Goal: Task Accomplishment & Management: Manage account settings

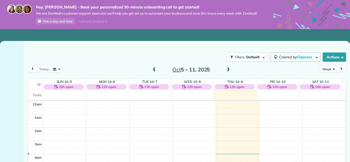
scroll to position [94, 0]
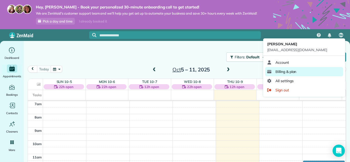
click at [287, 75] on link "Billing & plan" at bounding box center [304, 71] width 78 height 9
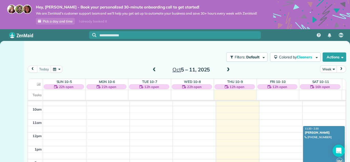
scroll to position [126, 0]
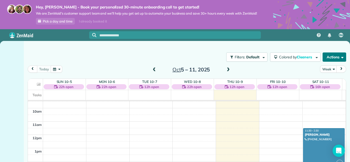
click at [339, 57] on button "Actions" at bounding box center [335, 57] width 24 height 9
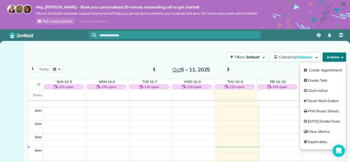
scroll to position [0, 0]
click at [330, 55] on button "Actions" at bounding box center [335, 57] width 24 height 9
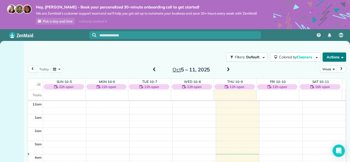
click at [330, 55] on button "Actions" at bounding box center [335, 57] width 24 height 9
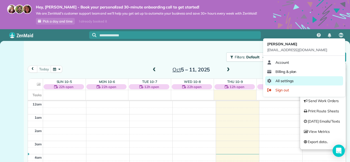
click at [280, 81] on span "All settings" at bounding box center [285, 80] width 18 height 5
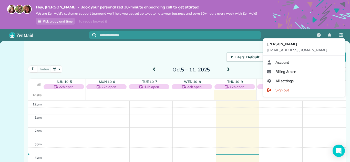
click at [344, 35] on div "BM" at bounding box center [341, 35] width 12 height 12
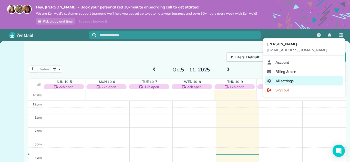
click at [278, 79] on span "All settings" at bounding box center [285, 80] width 18 height 5
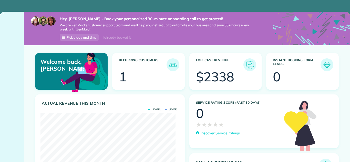
scroll to position [60, 135]
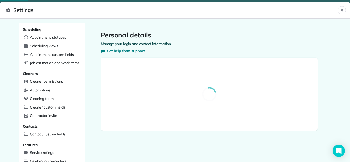
select select "**"
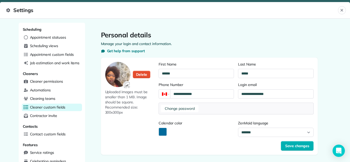
click at [44, 107] on span "Cleaner custom fields" at bounding box center [47, 107] width 35 height 5
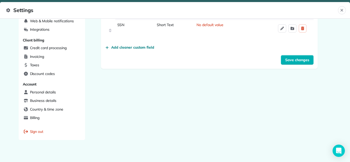
scroll to position [178, 0]
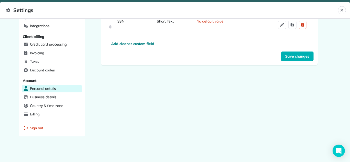
click at [37, 88] on span "Personal details" at bounding box center [43, 88] width 26 height 5
select select "**"
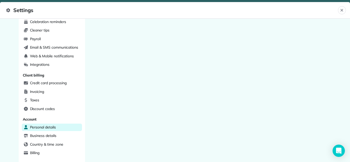
scroll to position [166, 0]
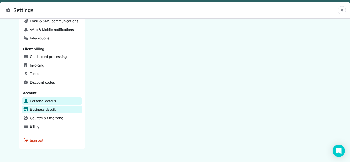
click at [43, 110] on span "Business details" at bounding box center [43, 109] width 26 height 5
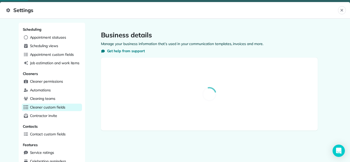
select select "**"
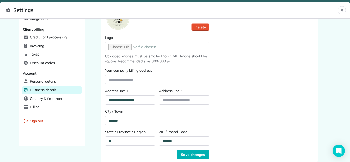
scroll to position [195, 0]
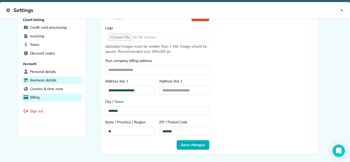
click at [30, 99] on span "Billing" at bounding box center [35, 97] width 10 height 5
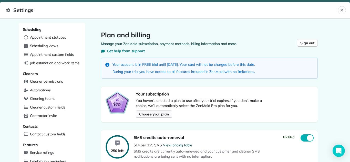
click at [146, 116] on span "Choose your plan" at bounding box center [154, 114] width 30 height 5
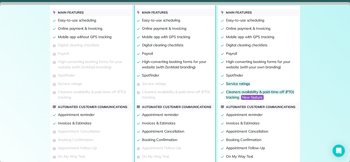
scroll to position [199, 0]
